Goal: Check status: Check status

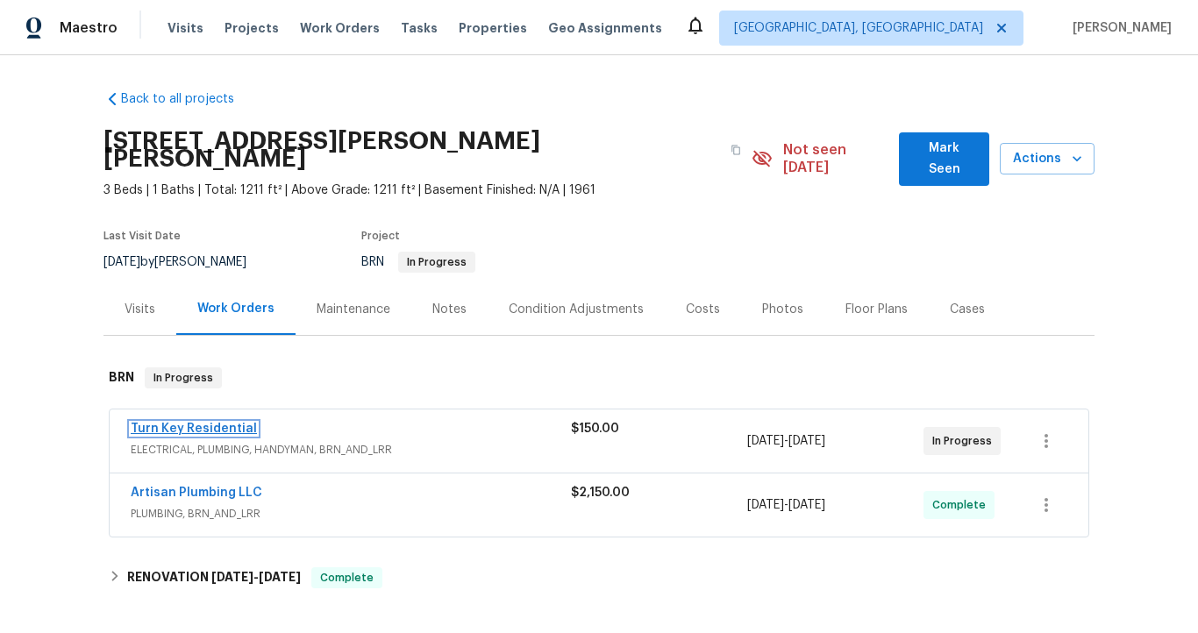
click at [212, 423] on link "Turn Key Residential" at bounding box center [194, 429] width 126 height 12
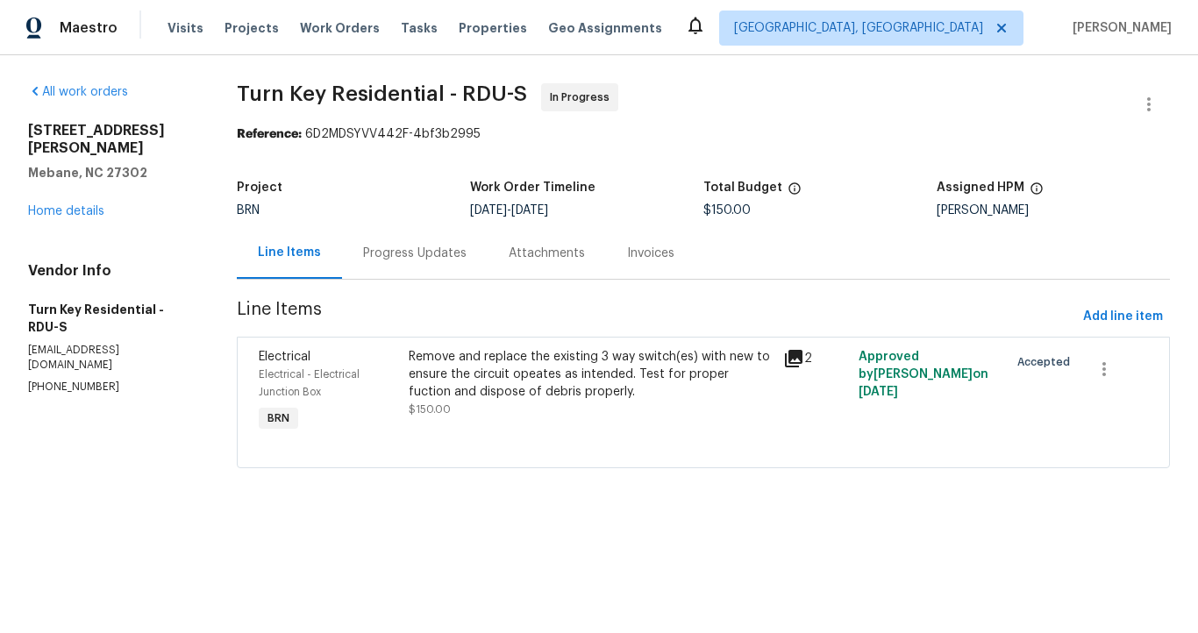
click at [436, 252] on div "Progress Updates" at bounding box center [414, 254] width 103 height 18
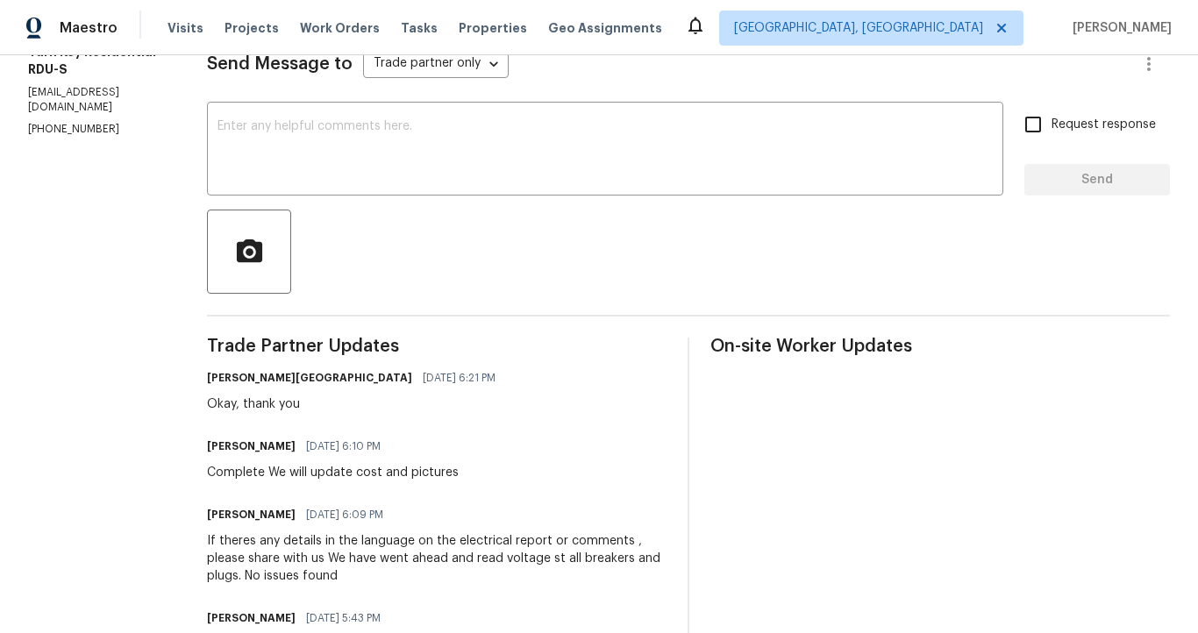
scroll to position [107, 0]
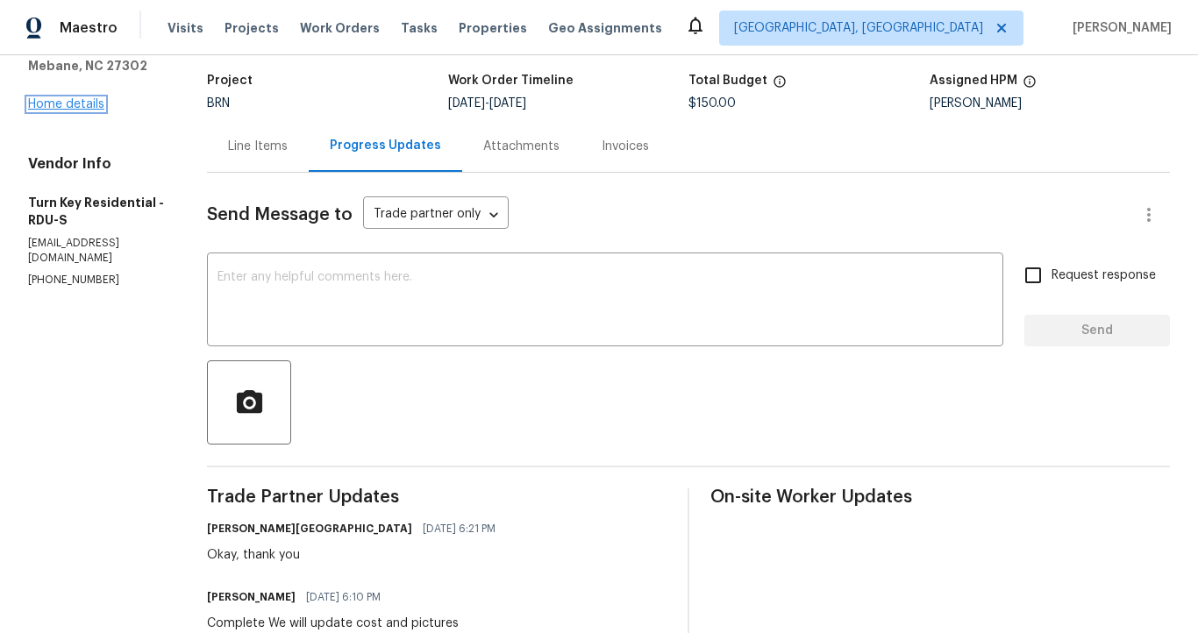
click at [91, 98] on link "Home details" at bounding box center [66, 104] width 76 height 12
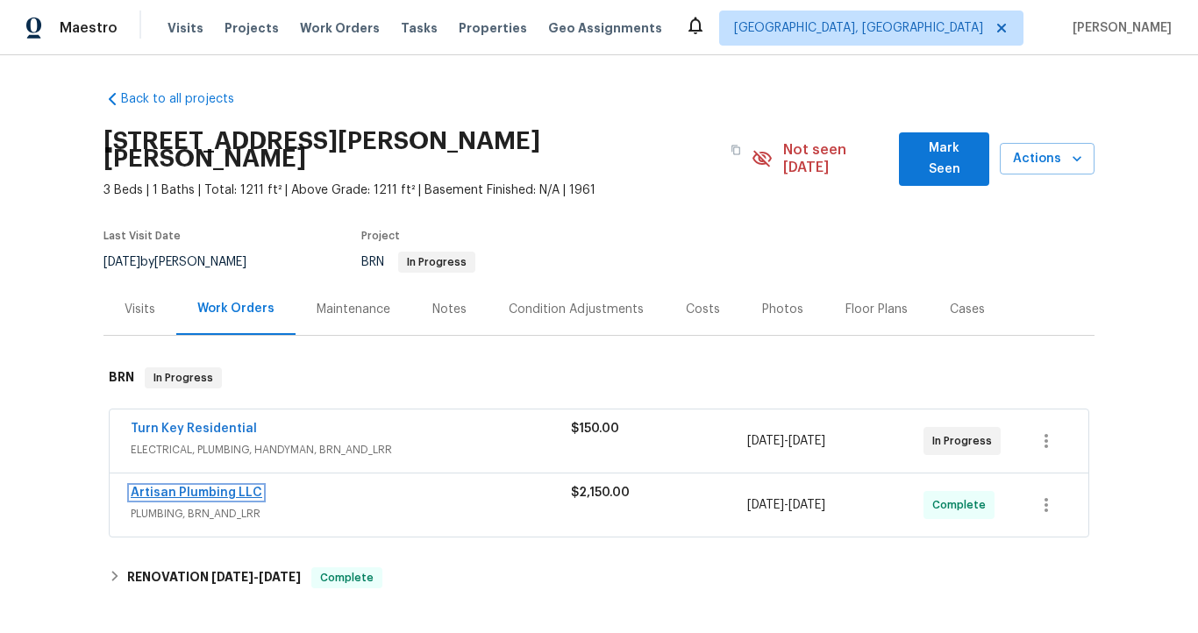
click at [177, 487] on link "Artisan Plumbing LLC" at bounding box center [197, 493] width 132 height 12
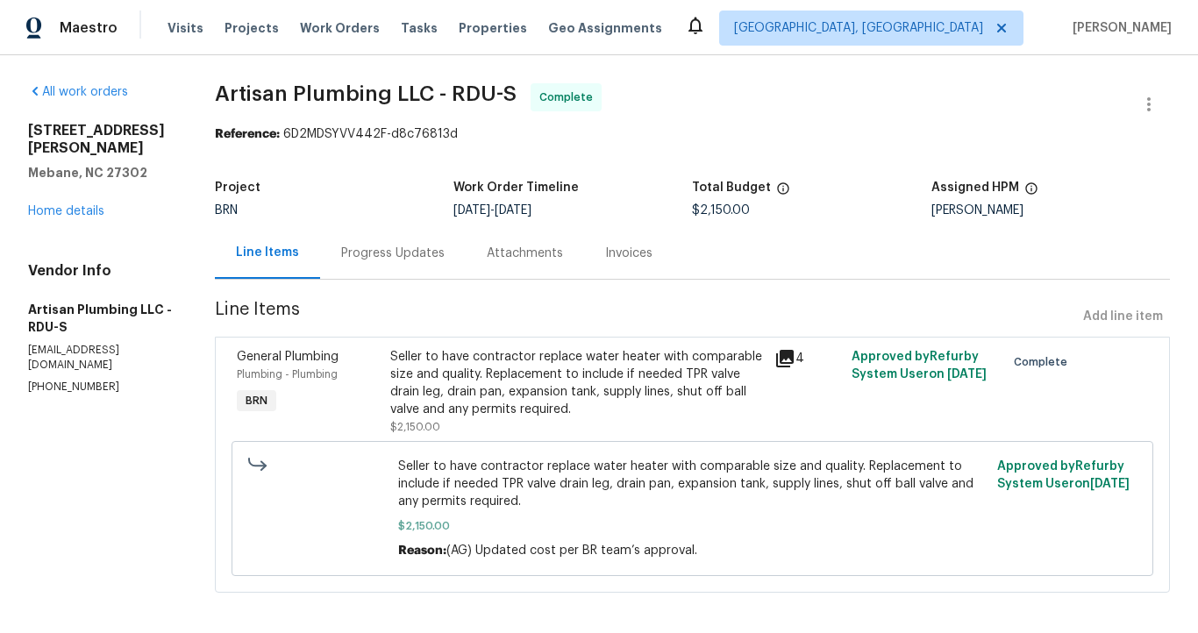
click at [390, 258] on div "Progress Updates" at bounding box center [392, 254] width 103 height 18
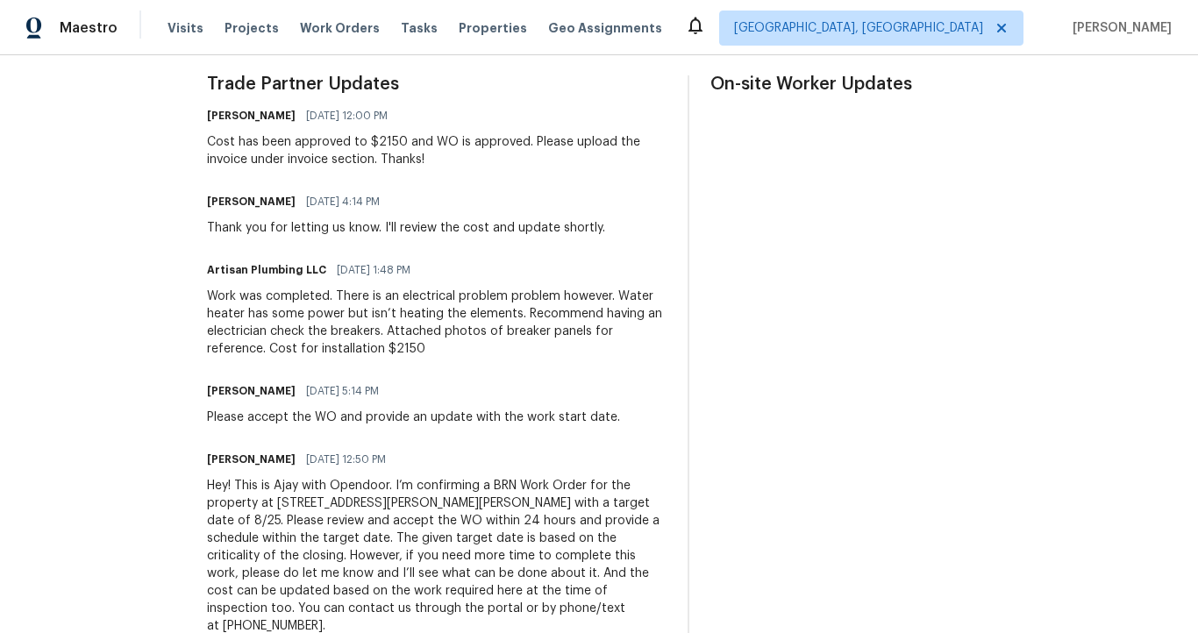
scroll to position [522, 0]
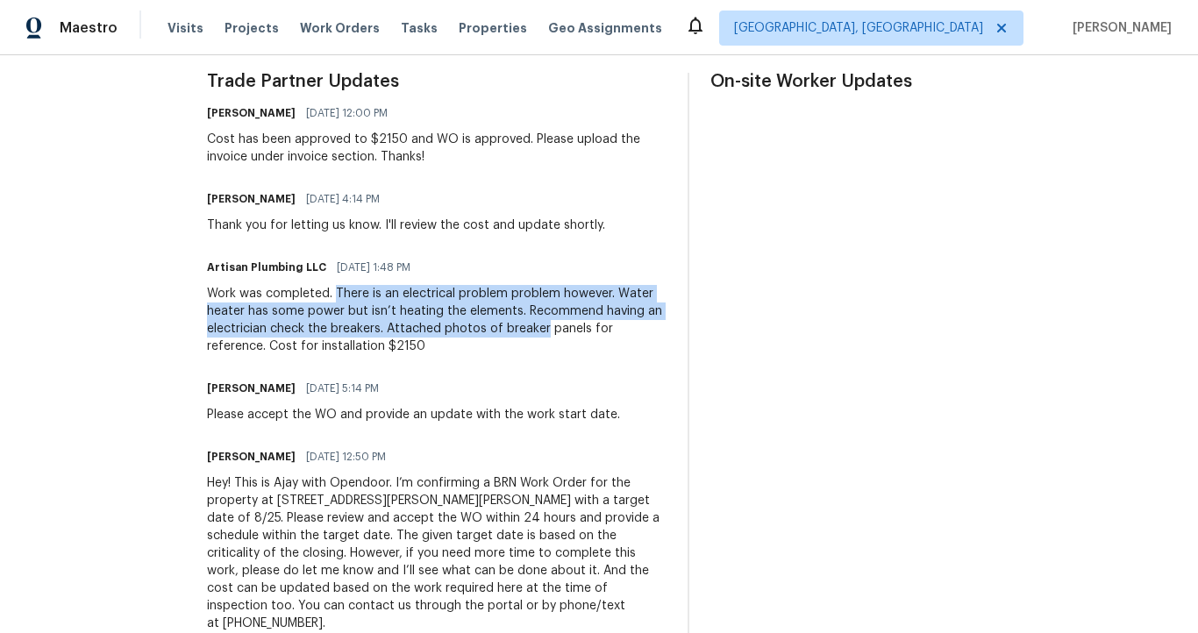
drag, startPoint x: 374, startPoint y: 292, endPoint x: 643, endPoint y: 333, distance: 271.4
click at [643, 333] on div "Work was completed. There is an electrical problem problem however. Water heate…" at bounding box center [436, 320] width 459 height 70
copy div "There is an electrical problem problem however. Water heater has some power but…"
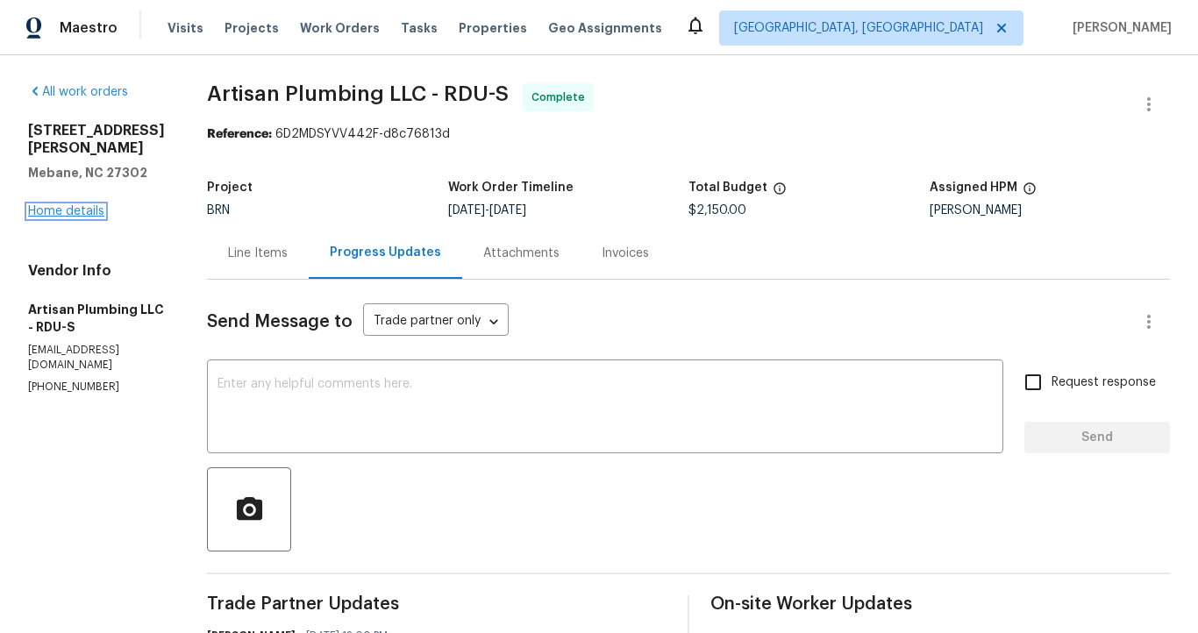
click at [75, 205] on link "Home details" at bounding box center [66, 211] width 76 height 12
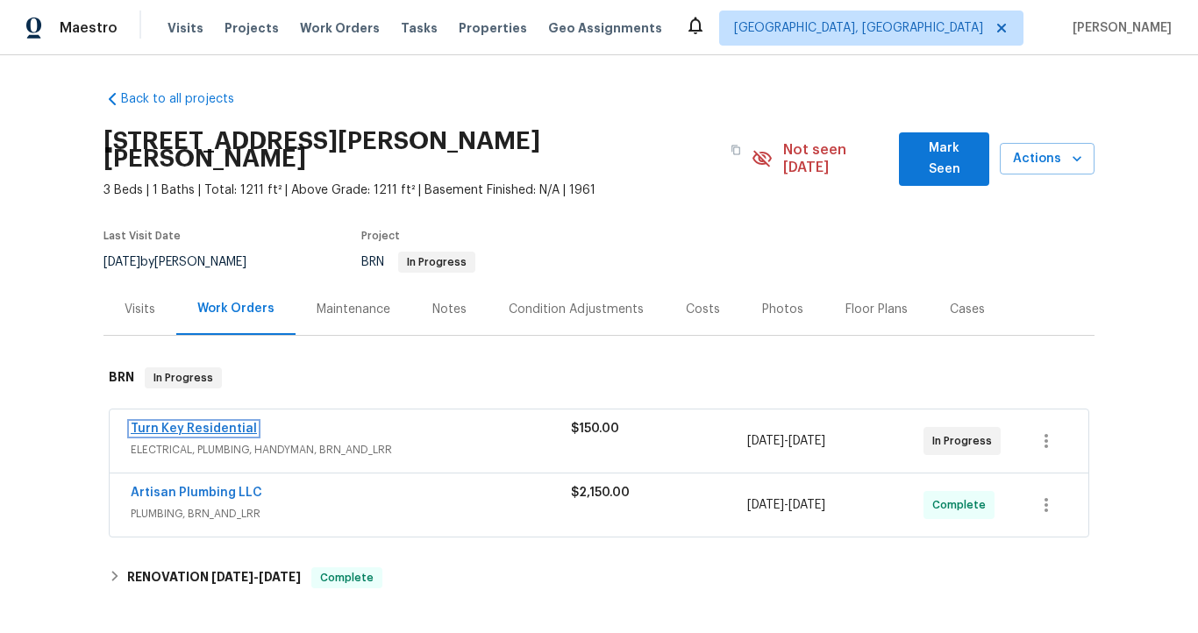
click at [218, 423] on link "Turn Key Residential" at bounding box center [194, 429] width 126 height 12
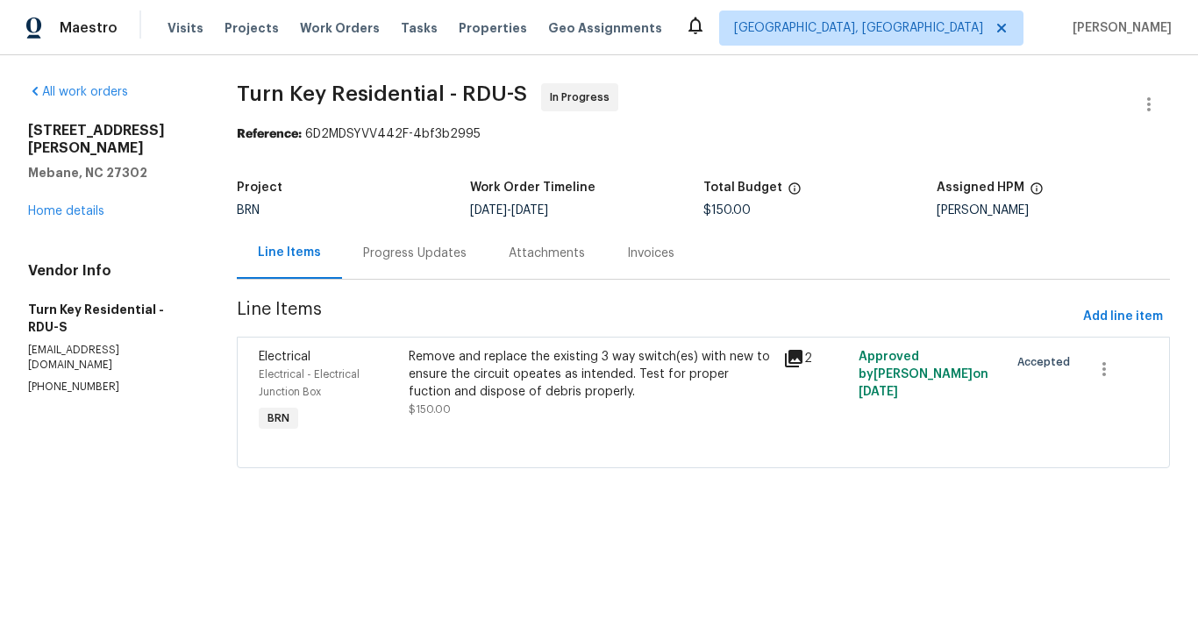
click at [789, 354] on icon at bounding box center [794, 359] width 18 height 18
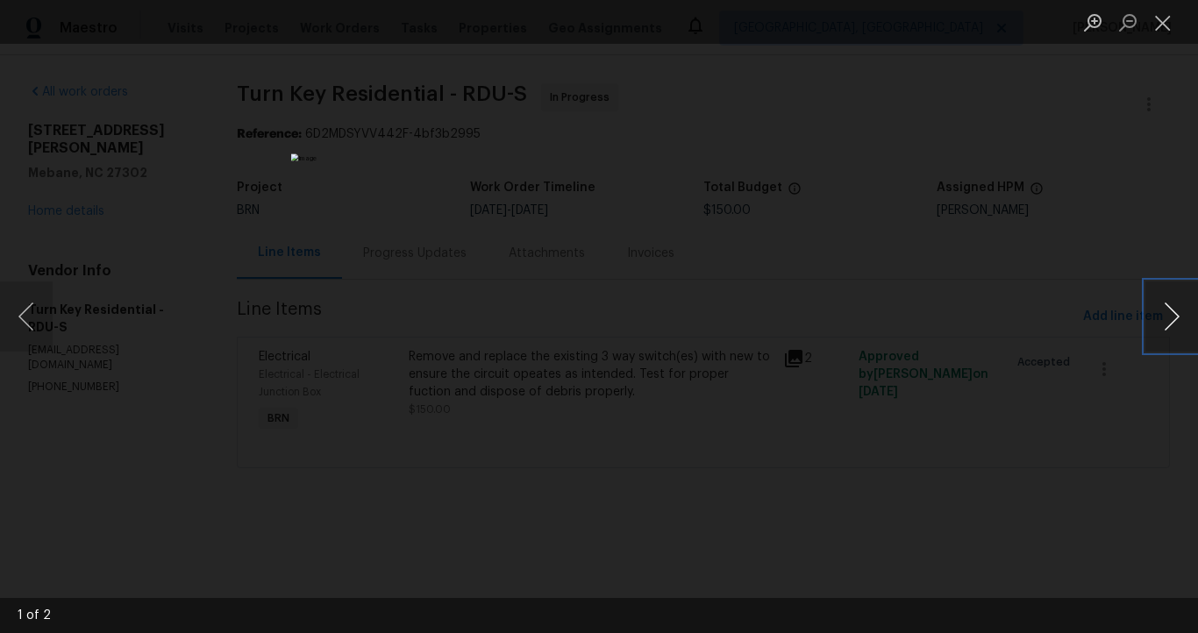
click at [1179, 316] on button "Next image" at bounding box center [1171, 316] width 53 height 70
click at [1076, 243] on div "Lightbox" at bounding box center [599, 316] width 1198 height 633
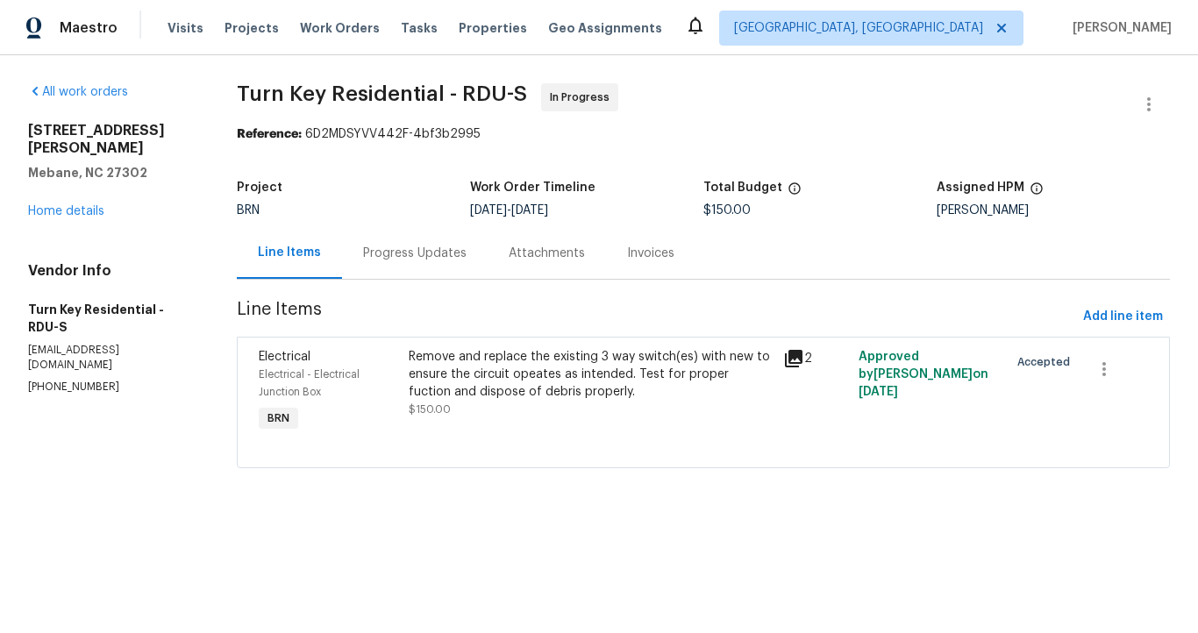
click at [400, 262] on div "Progress Updates" at bounding box center [414, 254] width 103 height 18
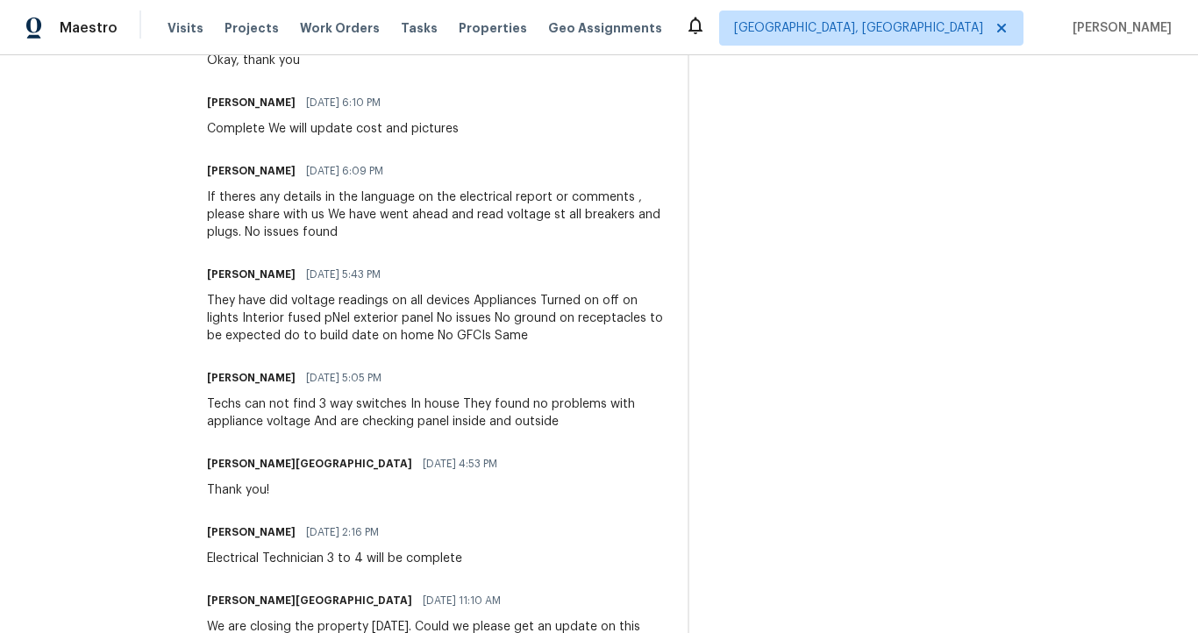
scroll to position [616, 0]
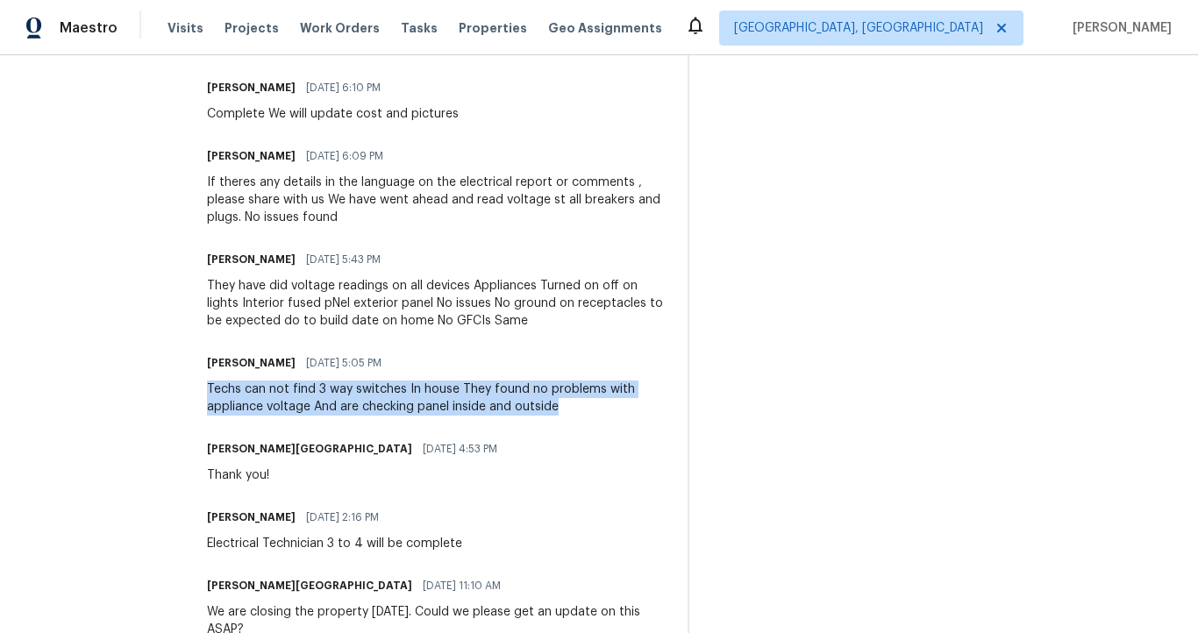
drag, startPoint x: 251, startPoint y: 387, endPoint x: 621, endPoint y: 408, distance: 370.5
click at [621, 409] on div "Techs can not find 3 way switches In house They found no problems with applianc…" at bounding box center [436, 397] width 459 height 35
copy div "Techs can not find 3 way switches In house They found no problems with applianc…"
